Goal: Feedback & Contribution: Submit feedback/report problem

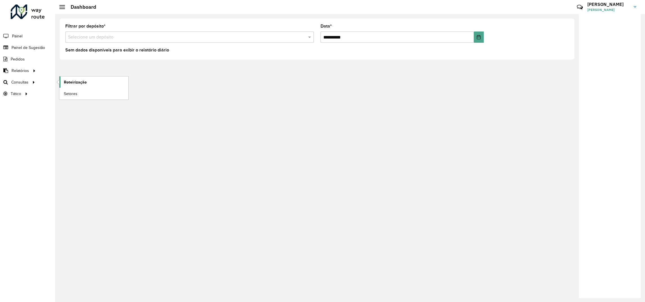
click at [72, 81] on span "Roteirização" at bounding box center [75, 82] width 23 height 6
click at [24, 44] on link "Painel de Sugestão" at bounding box center [23, 47] width 47 height 11
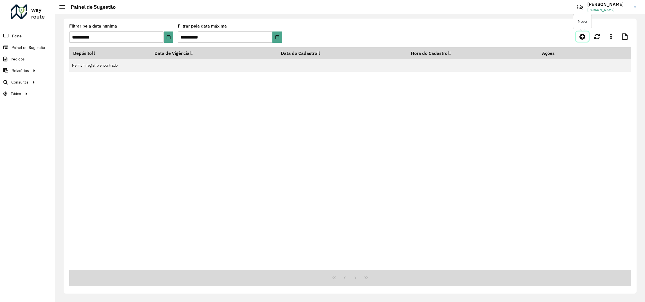
click at [581, 36] on icon at bounding box center [582, 36] width 6 height 7
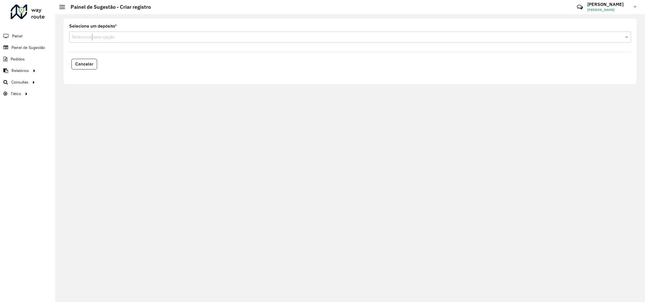
click at [93, 42] on formly-field "Selecione um depósito * Selecione uma opção" at bounding box center [350, 35] width 568 height 23
click at [100, 40] on input "text" at bounding box center [344, 37] width 545 height 7
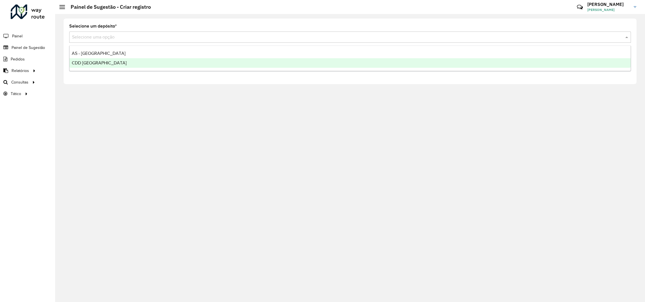
click at [104, 67] on div "CDD [GEOGRAPHIC_DATA]" at bounding box center [350, 63] width 561 height 10
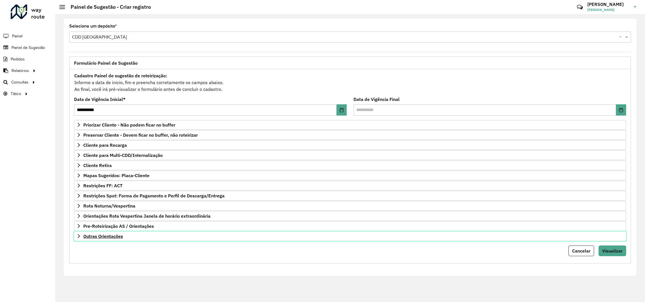
click at [94, 239] on span "Outras Orientações" at bounding box center [103, 236] width 40 height 5
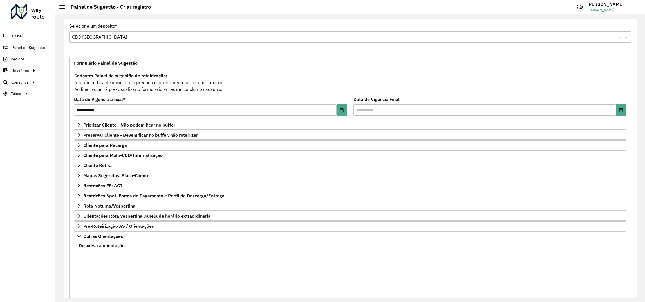
click at [138, 275] on textarea "Descreva a orientação" at bounding box center [350, 275] width 543 height 48
paste textarea "****"
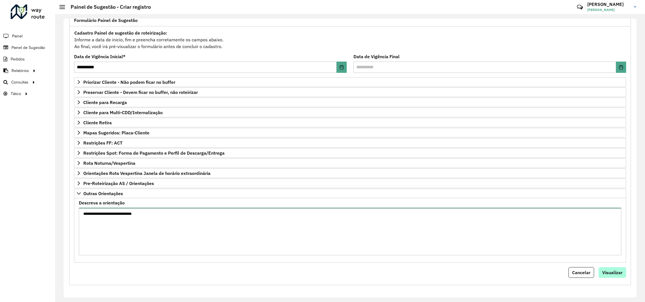
type textarea "**********"
click at [614, 272] on span "Visualizar" at bounding box center [612, 273] width 20 height 6
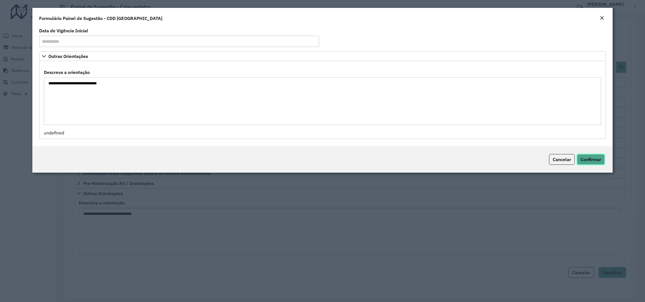
click at [591, 156] on button "Confirmar" at bounding box center [591, 159] width 28 height 11
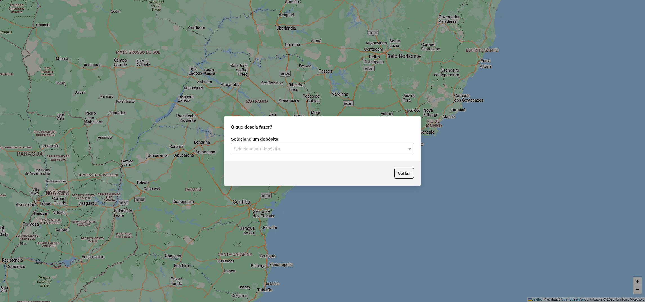
click at [315, 146] on input "text" at bounding box center [317, 149] width 166 height 7
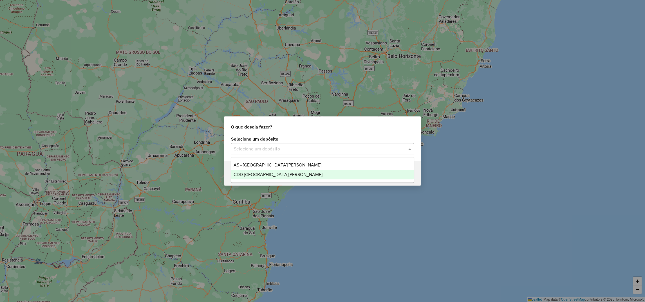
click at [246, 173] on span "CDD [GEOGRAPHIC_DATA]" at bounding box center [278, 174] width 89 height 5
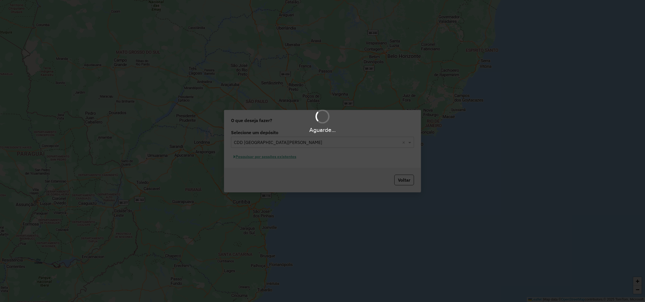
click at [410, 179] on div "Aguarde..." at bounding box center [322, 151] width 645 height 302
